Goal: Transaction & Acquisition: Purchase product/service

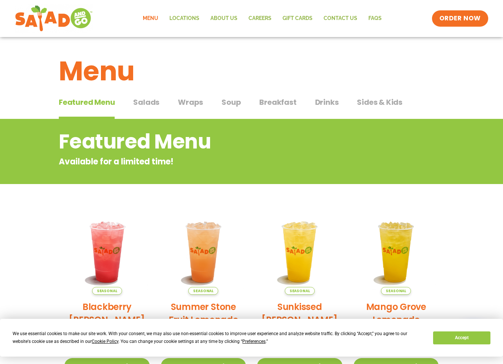
click at [269, 99] on span "Breakfast" at bounding box center [277, 102] width 37 height 11
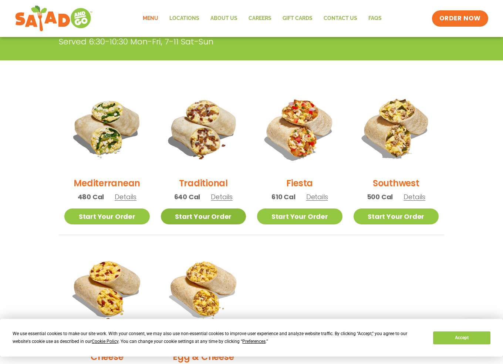
scroll to position [185, 0]
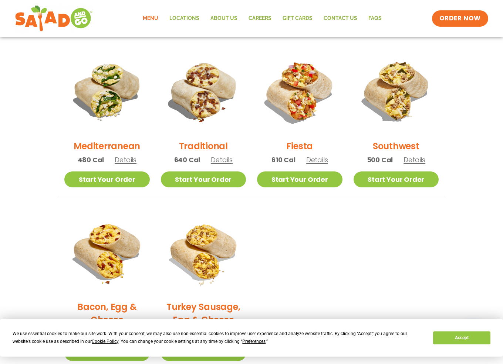
click at [419, 161] on span "Details" at bounding box center [415, 159] width 22 height 9
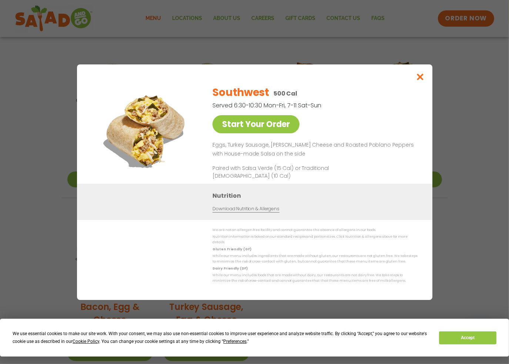
click at [454, 231] on div "Start Your Order Southwest 500 Cal Served 6:30-10:30 Mon-Fri, 7-11 Sat-Sun Star…" at bounding box center [254, 182] width 509 height 364
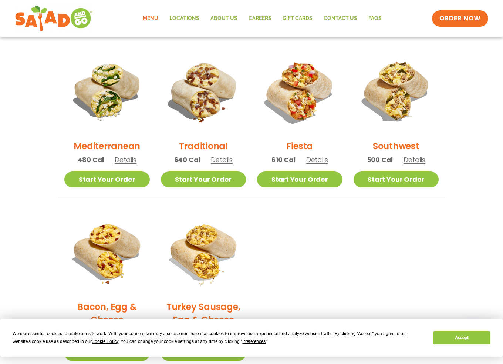
click at [311, 159] on span "Details" at bounding box center [317, 159] width 22 height 9
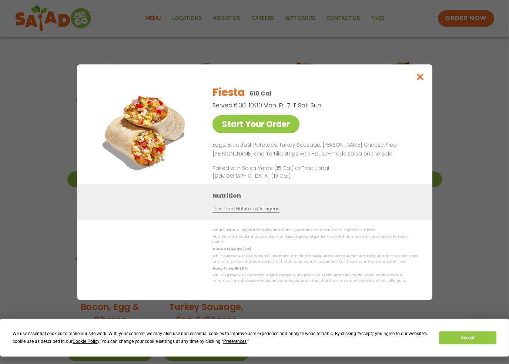
click at [471, 228] on div "Start Your Order Fiesta 610 Cal Served 6:30-10:30 Mon-Fri, 7-11 Sat-Sun Start Y…" at bounding box center [254, 182] width 509 height 364
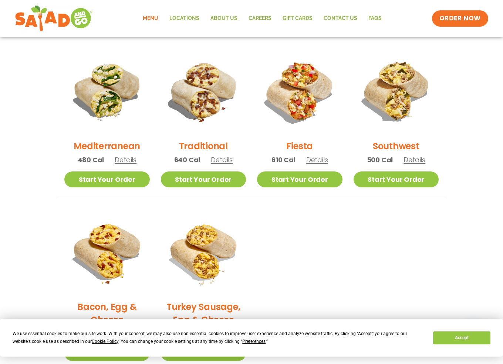
click at [416, 159] on span "Details" at bounding box center [415, 159] width 22 height 9
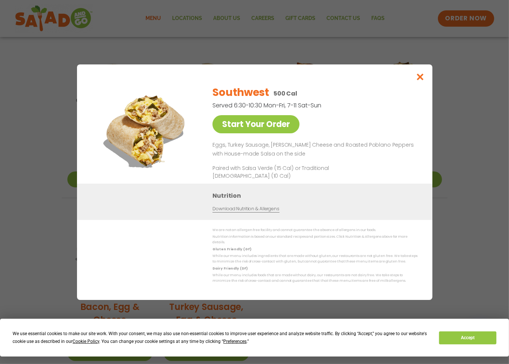
click at [487, 219] on div "Start Your Order Southwest 500 Cal Served 6:30-10:30 Mon-Fri, 7-11 Sat-Sun Star…" at bounding box center [254, 182] width 509 height 364
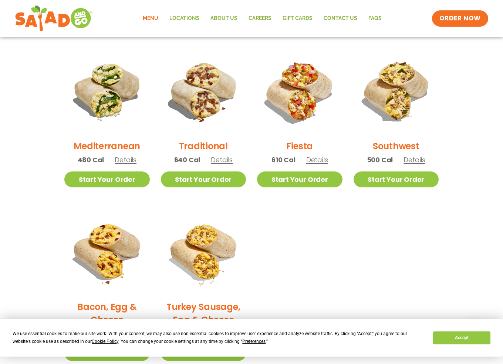
click at [319, 157] on span "Details" at bounding box center [317, 159] width 22 height 9
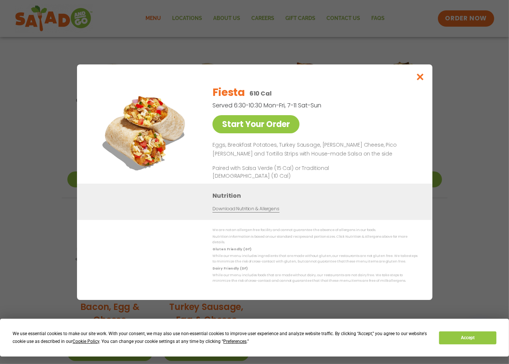
click at [467, 239] on div "Start Your Order Fiesta 610 Cal Served 6:30-10:30 Mon-Fri, 7-11 Sat-Sun Start Y…" at bounding box center [254, 182] width 509 height 364
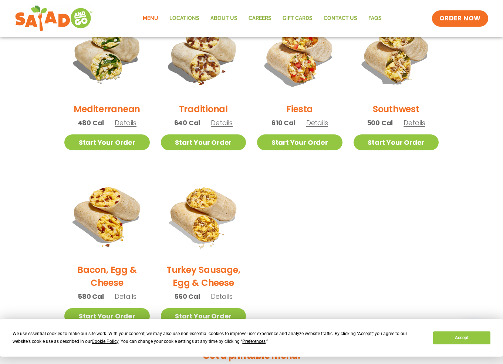
scroll to position [259, 0]
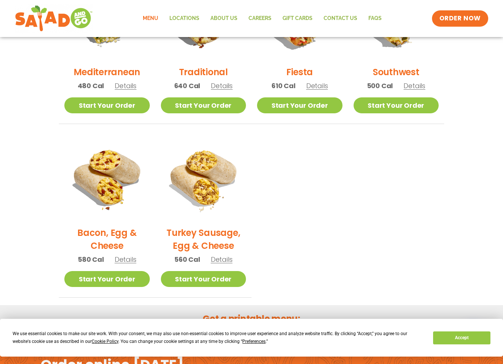
click at [204, 234] on h2 "Turkey Sausage, Egg & Cheese" at bounding box center [203, 239] width 85 height 26
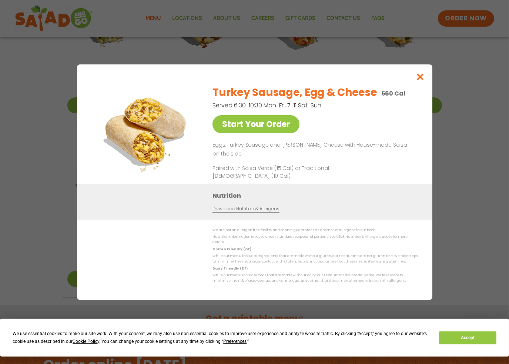
click at [472, 167] on div "Start Your Order Turkey Sausage, Egg & Cheese 560 Cal Served 6:30-10:30 Mon-Fri…" at bounding box center [254, 182] width 509 height 364
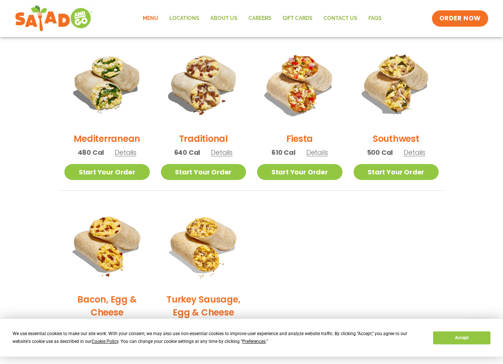
scroll to position [192, 0]
click at [389, 139] on h2 "Southwest" at bounding box center [396, 138] width 47 height 13
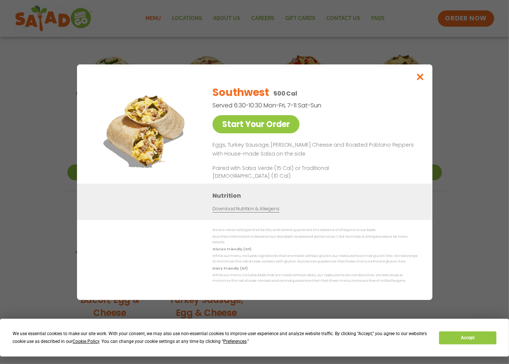
click at [461, 206] on div "Start Your Order Southwest 500 Cal Served 6:30-10:30 Mon-Fri, 7-11 Sat-Sun Star…" at bounding box center [254, 182] width 509 height 364
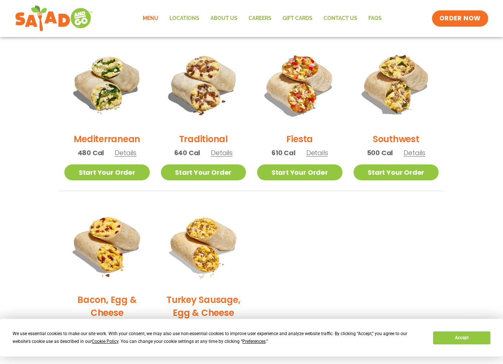
click at [127, 154] on span "Details" at bounding box center [126, 152] width 22 height 9
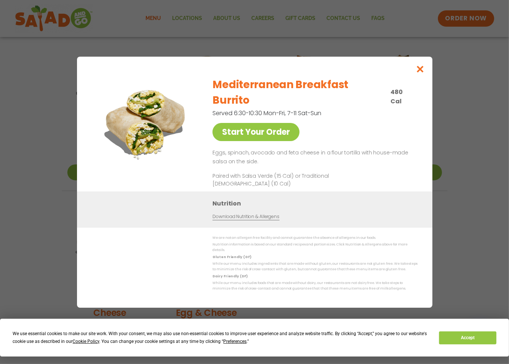
click at [508, 216] on div "Start Your Order Mediterranean Breakfast Burrito 480 Cal Served 6:30-10:30 Mon-…" at bounding box center [254, 182] width 509 height 364
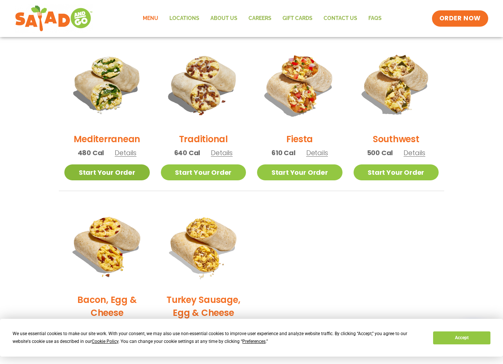
click at [126, 176] on link "Start Your Order" at bounding box center [106, 172] width 85 height 16
